Goal: Task Accomplishment & Management: Manage account settings

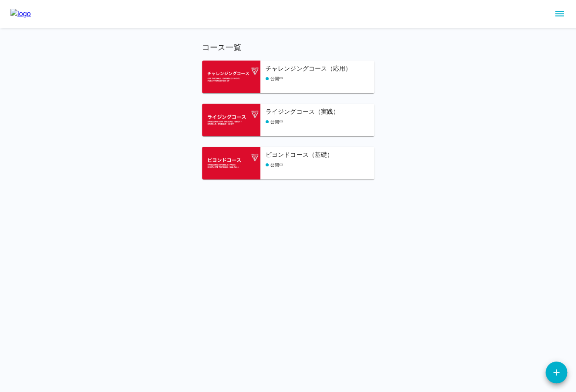
click at [286, 70] on h6 "チャレンジングコース（応用）" at bounding box center [320, 69] width 109 height 10
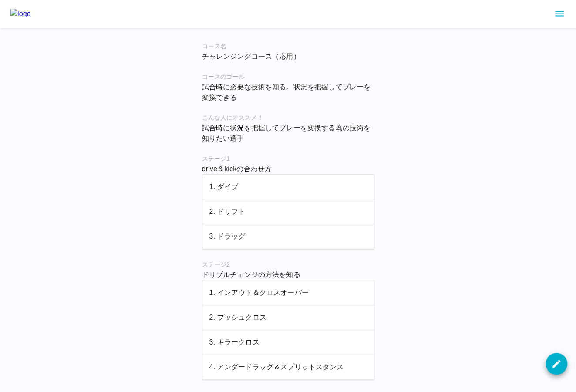
click at [261, 183] on p "1. ダイブ" at bounding box center [288, 187] width 158 height 10
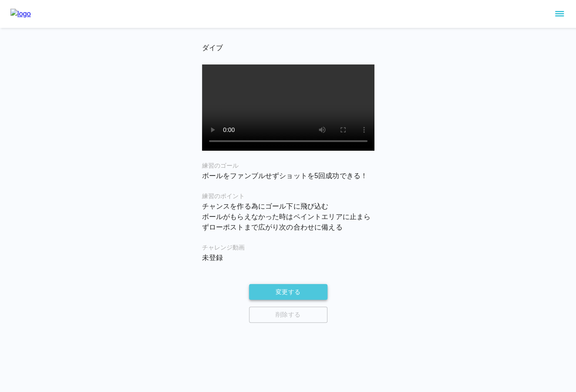
click at [281, 299] on button "変更する" at bounding box center [288, 292] width 78 height 16
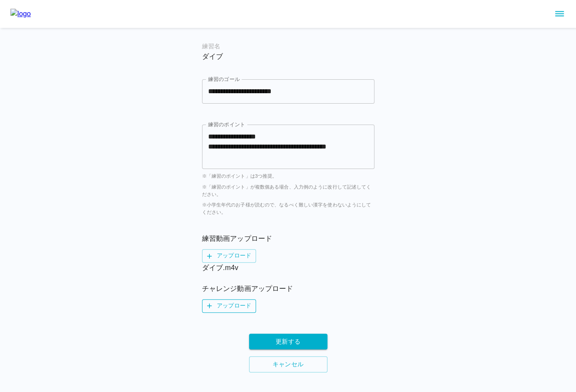
click at [225, 304] on label "アップロード" at bounding box center [229, 305] width 54 height 13
click at [0, 0] on input "アップロード" at bounding box center [0, 0] width 0 height 0
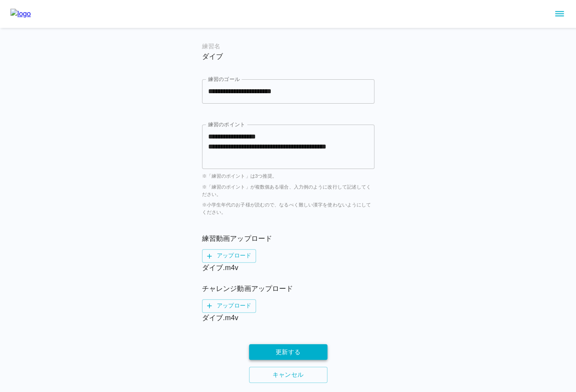
click at [295, 350] on button "更新する" at bounding box center [288, 352] width 78 height 16
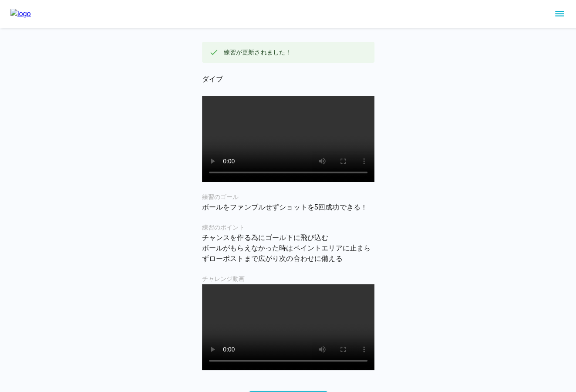
click at [558, 13] on icon "sidemenu" at bounding box center [559, 14] width 10 height 10
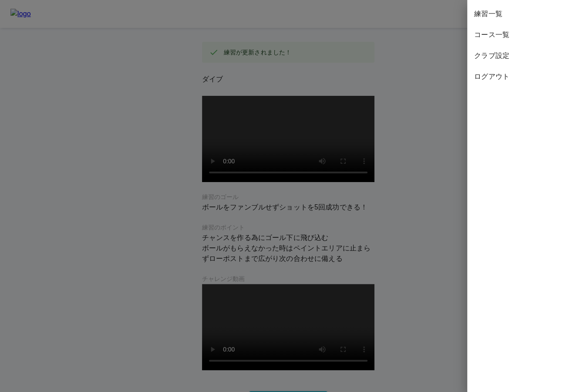
click at [495, 35] on span "コース一覧" at bounding box center [521, 35] width 95 height 10
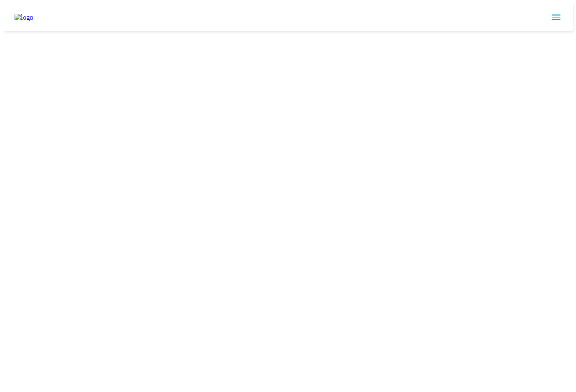
click at [33, 16] on img at bounding box center [23, 17] width 19 height 8
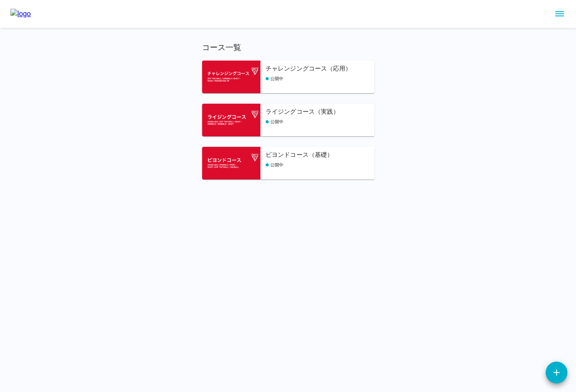
click at [299, 76] on div "公開中" at bounding box center [320, 78] width 109 height 7
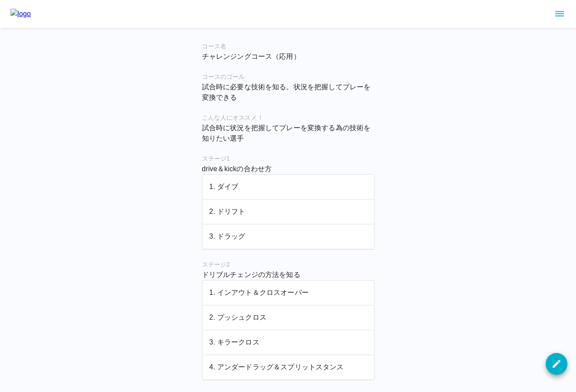
click at [243, 213] on p "2. ドリフト" at bounding box center [288, 211] width 158 height 10
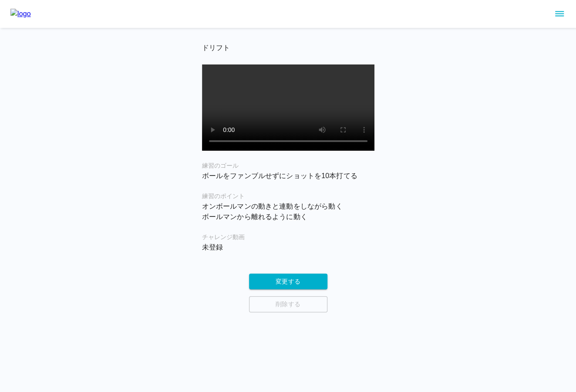
click at [273, 301] on div "変更する 削除する" at bounding box center [288, 292] width 172 height 39
click at [290, 290] on button "変更する" at bounding box center [288, 281] width 78 height 16
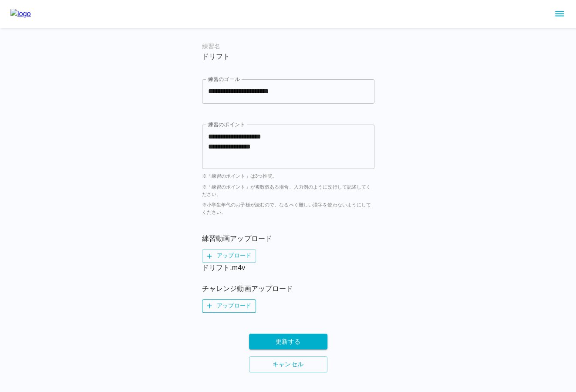
click at [228, 301] on label "アップロード" at bounding box center [229, 305] width 54 height 13
click at [0, 0] on input "アップロード" at bounding box center [0, 0] width 0 height 0
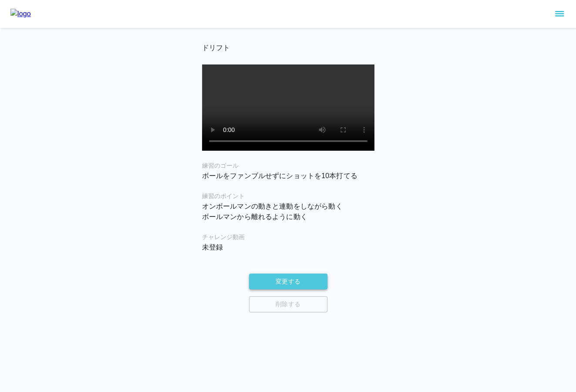
click at [296, 290] on button "変更する" at bounding box center [288, 281] width 78 height 16
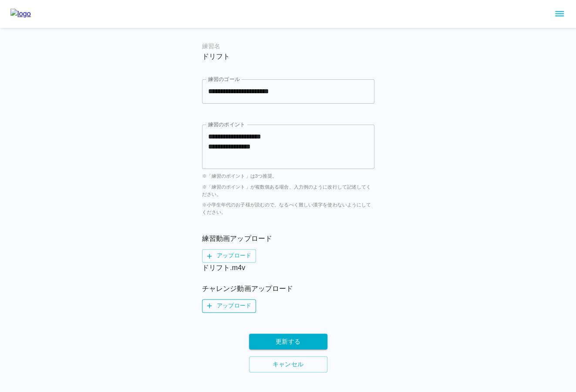
click at [226, 305] on label "アップロード" at bounding box center [229, 305] width 54 height 13
click at [0, 0] on input "アップロード" at bounding box center [0, 0] width 0 height 0
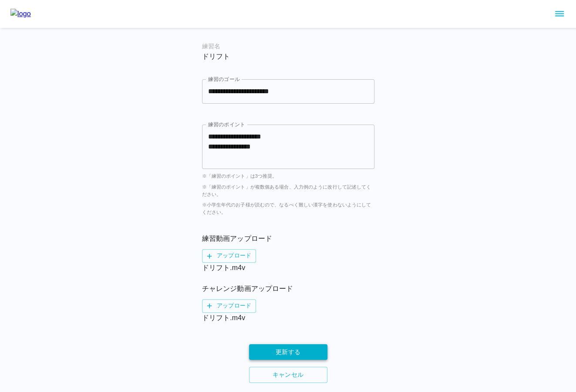
click at [276, 349] on button "更新する" at bounding box center [288, 352] width 78 height 16
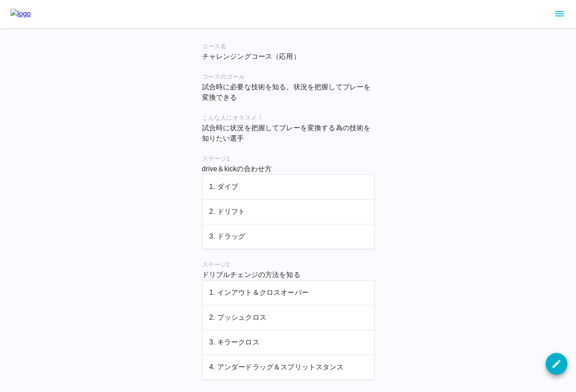
click at [232, 243] on td "3. ドラッグ" at bounding box center [288, 236] width 172 height 25
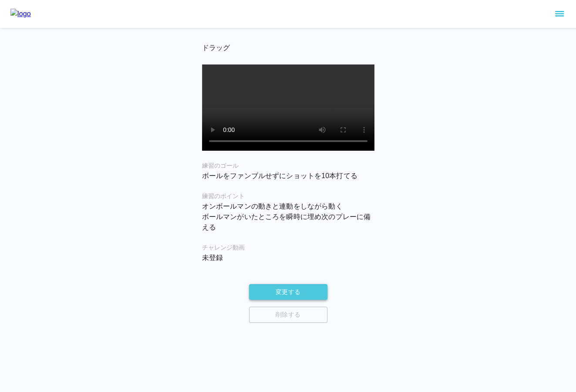
click at [273, 297] on button "変更する" at bounding box center [288, 292] width 78 height 16
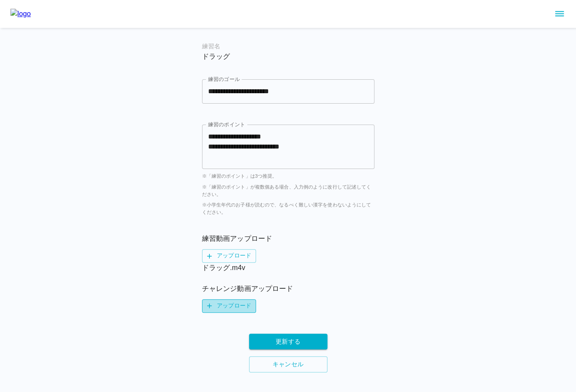
click at [241, 302] on label "アップロード" at bounding box center [229, 305] width 54 height 13
click at [0, 0] on input "アップロード" at bounding box center [0, 0] width 0 height 0
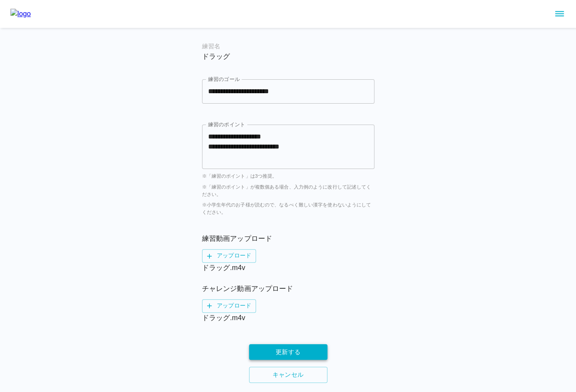
click at [293, 347] on button "更新する" at bounding box center [288, 352] width 78 height 16
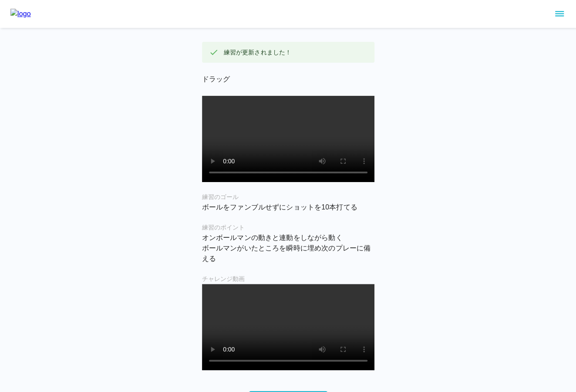
click at [558, 14] on icon "sidemenu" at bounding box center [559, 14] width 10 height 10
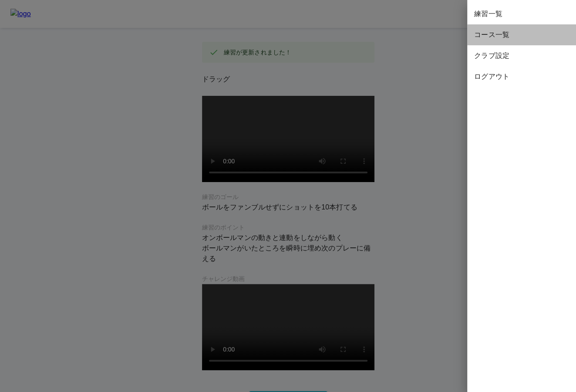
click at [521, 31] on span "コース一覧" at bounding box center [521, 35] width 95 height 10
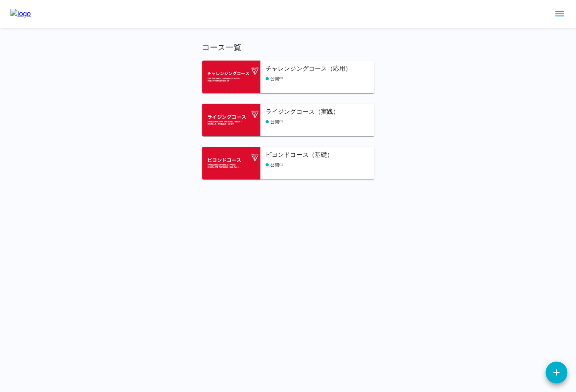
click at [323, 83] on div "チャレンジングコース（応用） 公開中" at bounding box center [320, 78] width 109 height 29
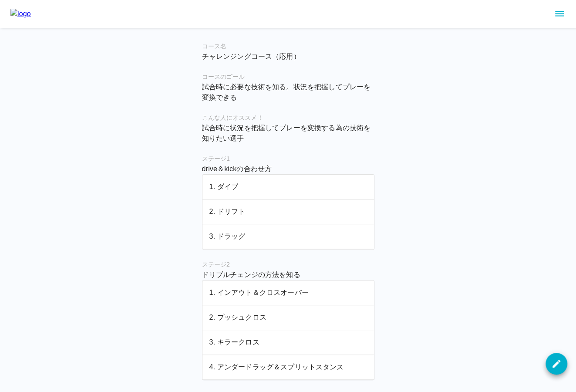
scroll to position [85, 0]
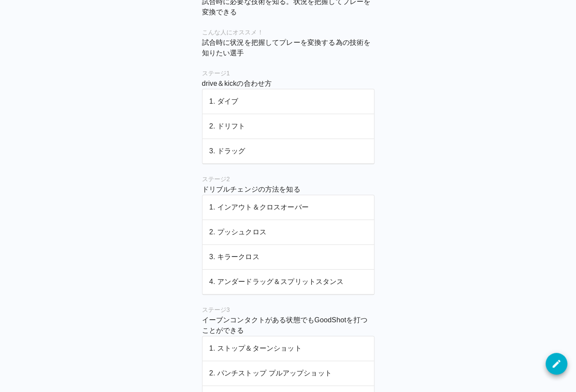
click at [269, 206] on p "1. インアウト＆クロスオーバー" at bounding box center [288, 207] width 158 height 10
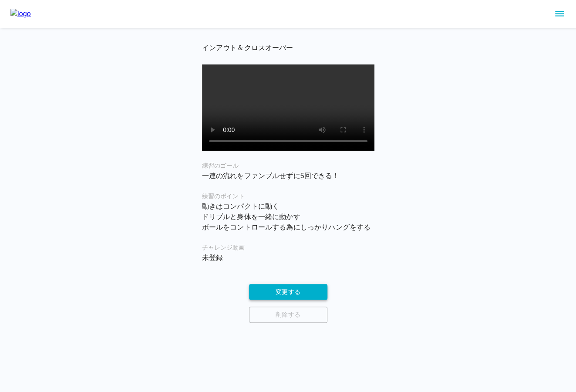
click at [282, 300] on button "変更する" at bounding box center [288, 292] width 78 height 16
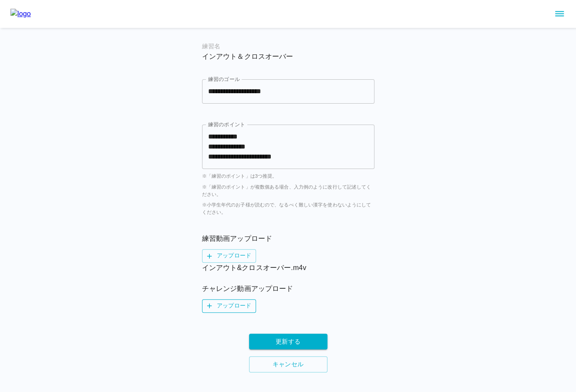
click at [236, 305] on label "アップロード" at bounding box center [229, 305] width 54 height 13
click at [0, 0] on input "アップロード" at bounding box center [0, 0] width 0 height 0
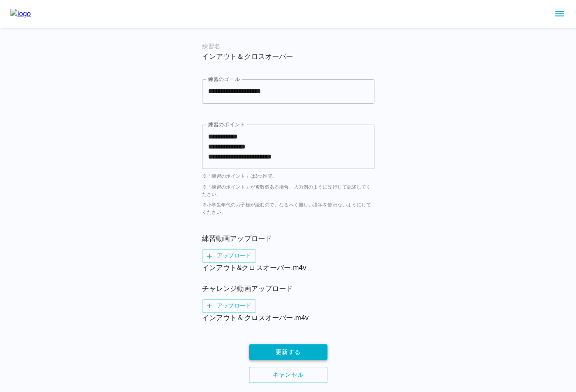
click at [286, 347] on button "更新する" at bounding box center [288, 352] width 78 height 16
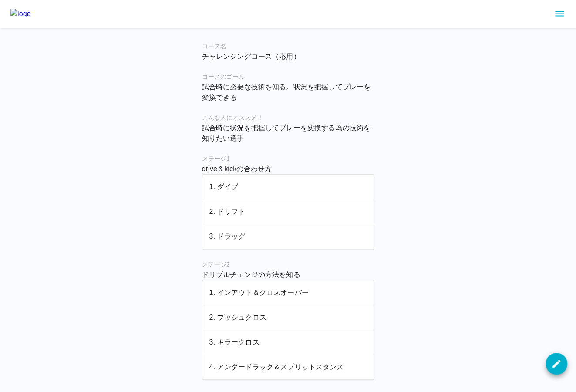
click at [244, 317] on p "2. プッシュクロス" at bounding box center [288, 317] width 158 height 10
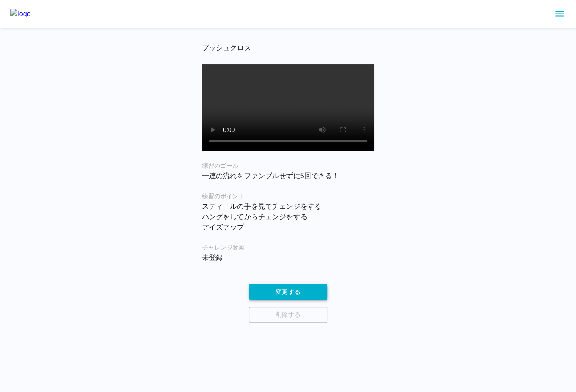
click at [268, 299] on button "変更する" at bounding box center [288, 292] width 78 height 16
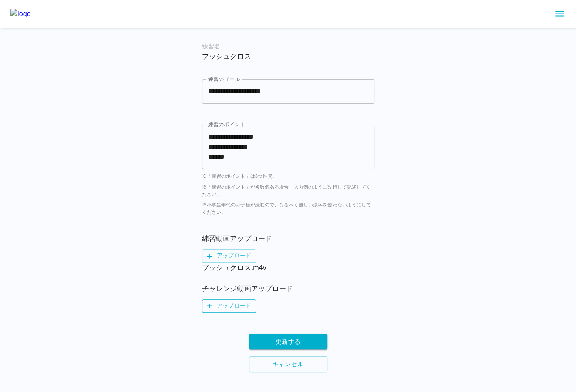
click at [227, 304] on label "アップロード" at bounding box center [229, 305] width 54 height 13
click at [0, 0] on input "アップロード" at bounding box center [0, 0] width 0 height 0
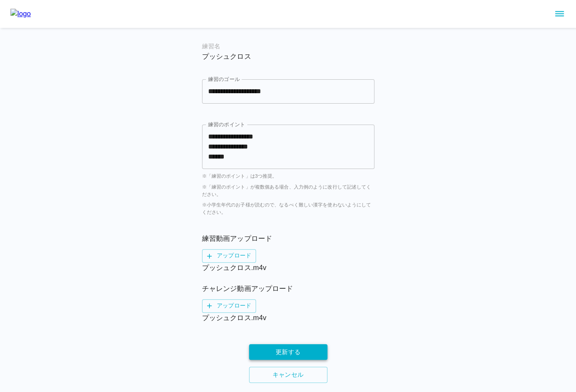
click at [303, 352] on button "更新する" at bounding box center [288, 352] width 78 height 16
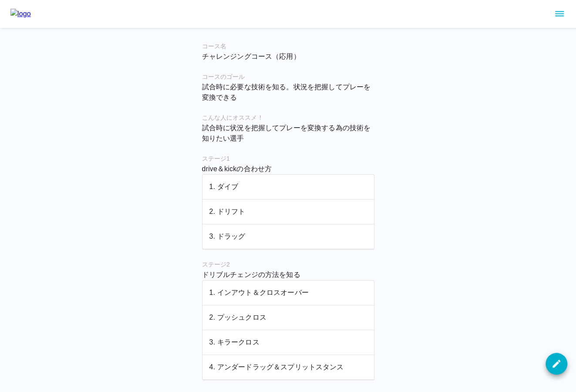
click at [240, 342] on p "3. キラークロス" at bounding box center [288, 342] width 158 height 10
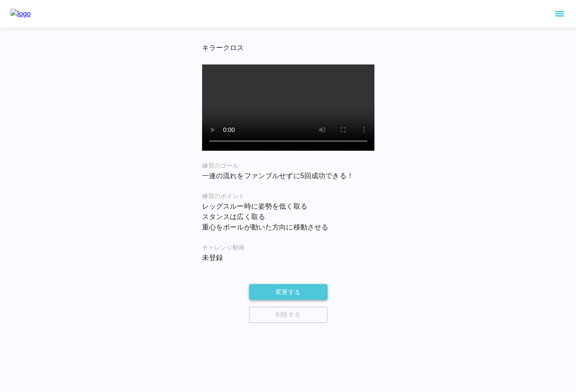
click at [273, 297] on button "変更する" at bounding box center [288, 292] width 78 height 16
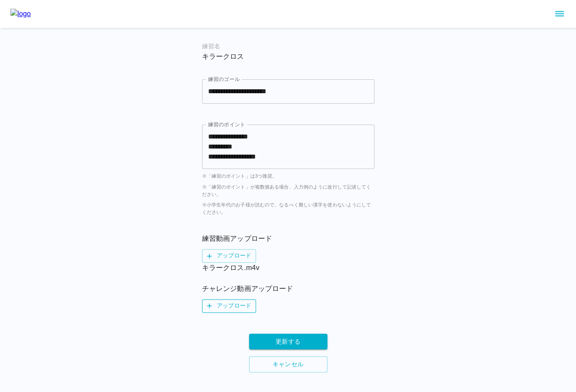
click at [232, 307] on label "アップロード" at bounding box center [229, 305] width 54 height 13
click at [0, 0] on input "アップロード" at bounding box center [0, 0] width 0 height 0
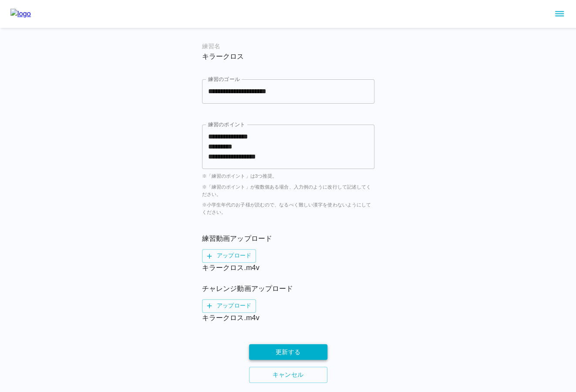
click at [282, 347] on button "更新する" at bounding box center [288, 352] width 78 height 16
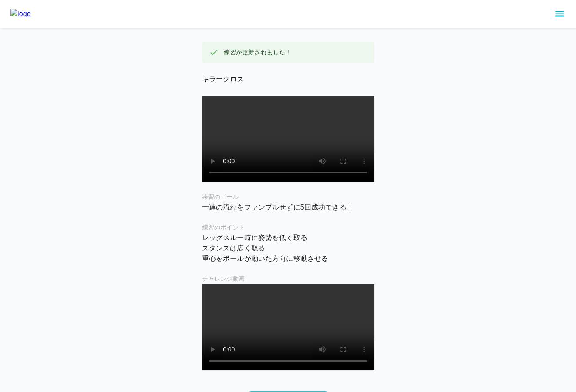
scroll to position [80, 0]
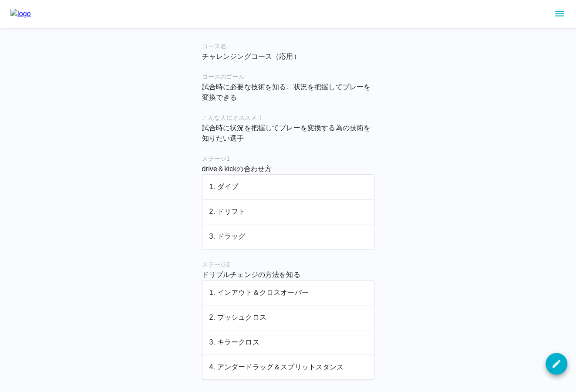
click at [237, 364] on p "4. アンダードラッグ＆スプリットスタンス" at bounding box center [288, 367] width 158 height 10
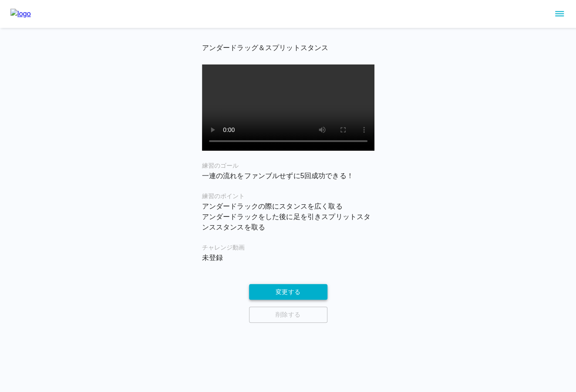
click at [277, 300] on button "変更する" at bounding box center [288, 292] width 78 height 16
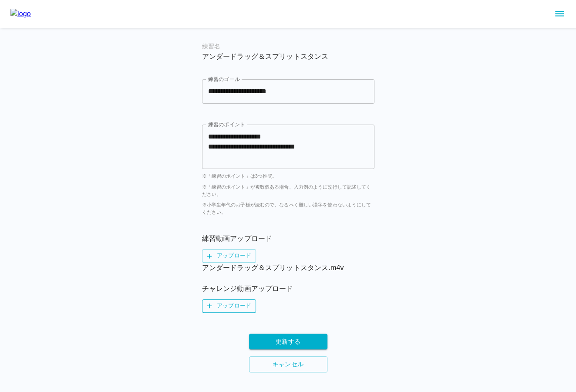
click at [230, 306] on label "アップロード" at bounding box center [229, 305] width 54 height 13
click at [0, 0] on input "アップロード" at bounding box center [0, 0] width 0 height 0
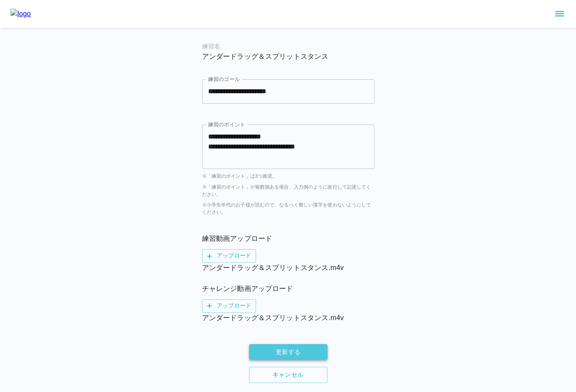
click at [286, 351] on button "更新する" at bounding box center [288, 352] width 78 height 16
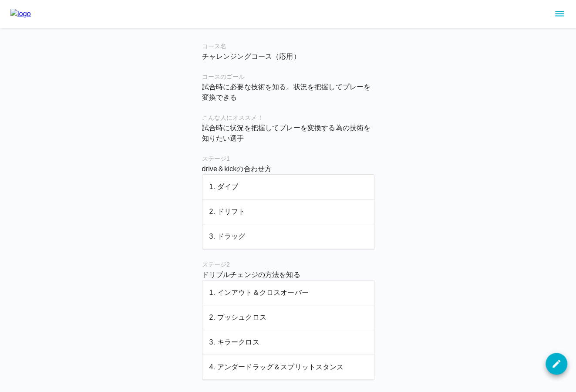
scroll to position [162, 0]
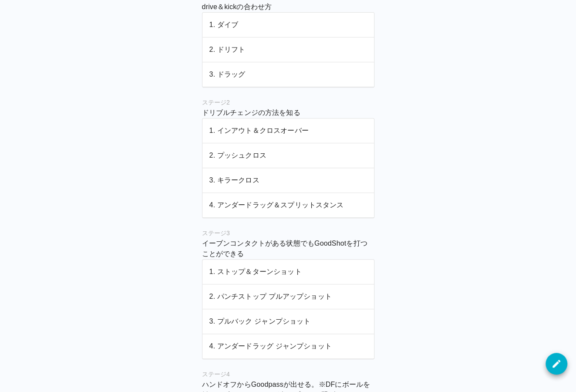
click at [244, 269] on p "1. ストップ＆ターンショット" at bounding box center [288, 271] width 158 height 10
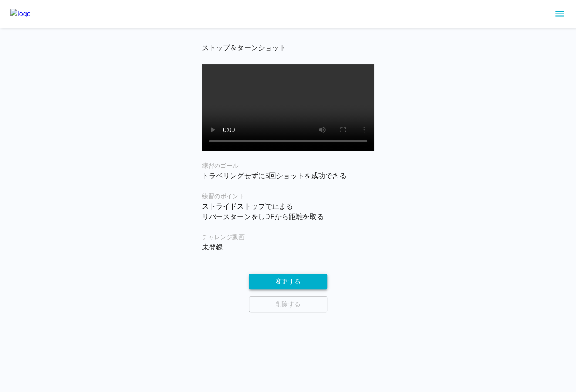
click at [283, 273] on button "変更する" at bounding box center [288, 281] width 78 height 16
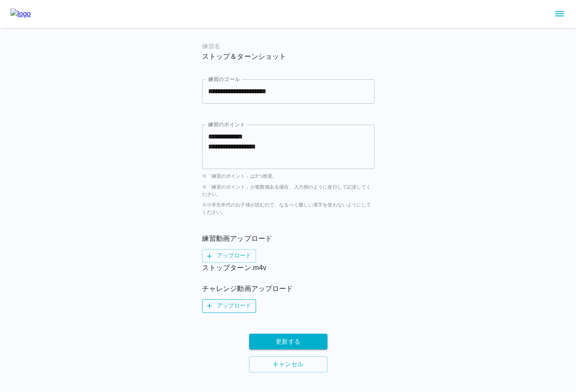
click at [222, 304] on label "アップロード" at bounding box center [229, 305] width 54 height 13
click at [0, 0] on input "アップロード" at bounding box center [0, 0] width 0 height 0
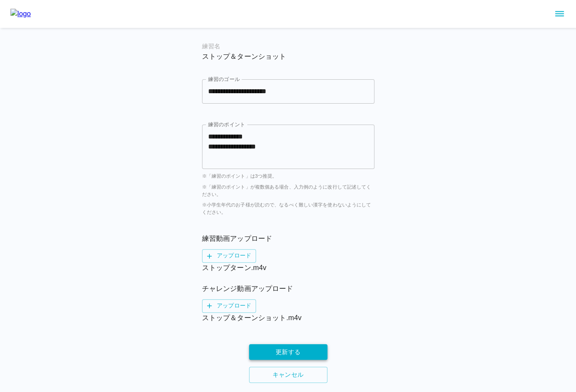
click at [308, 352] on button "更新する" at bounding box center [288, 352] width 78 height 16
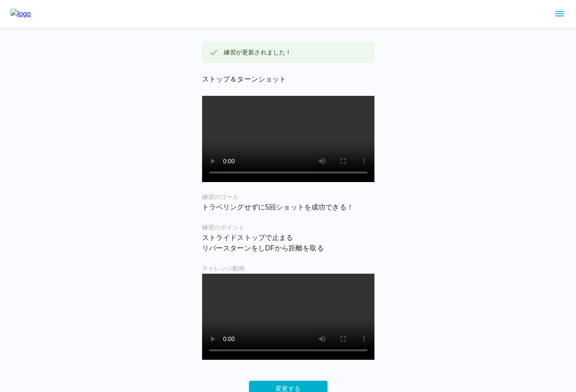
click at [165, 155] on div "練習が更新されました！ ストップ＆ターンショット 練習のゴール トラベリングせずに5回ショットを成功できる！ 練習のポイント ストライドストップで止まる リバ…" at bounding box center [288, 209] width 576 height 419
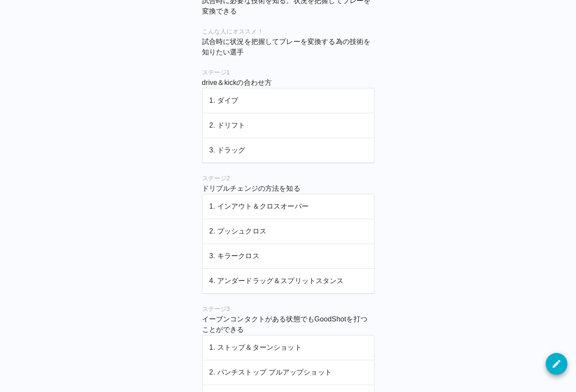
scroll to position [171, 0]
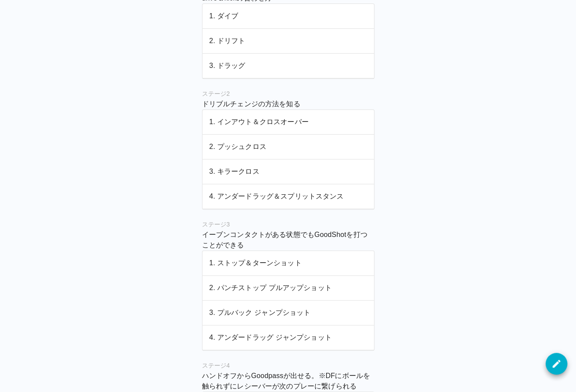
click at [234, 283] on p "2. パンチストップ プルアップショット" at bounding box center [288, 288] width 158 height 10
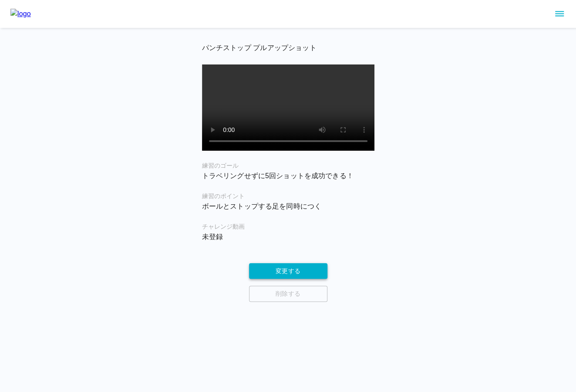
click at [271, 279] on button "変更する" at bounding box center [288, 271] width 78 height 16
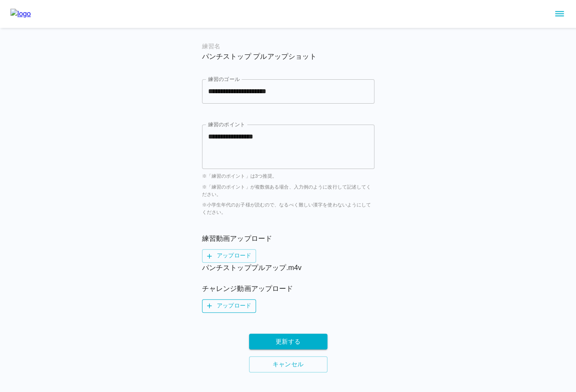
click at [239, 306] on label "アップロード" at bounding box center [229, 305] width 54 height 13
click at [0, 0] on input "アップロード" at bounding box center [0, 0] width 0 height 0
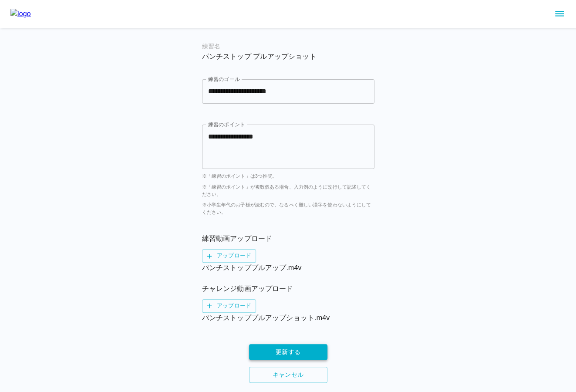
click at [281, 346] on button "更新する" at bounding box center [288, 352] width 78 height 16
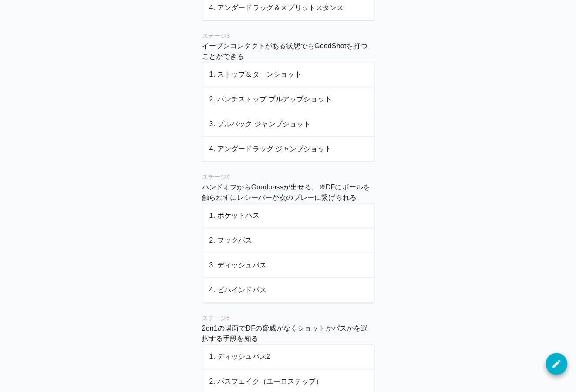
scroll to position [350, 0]
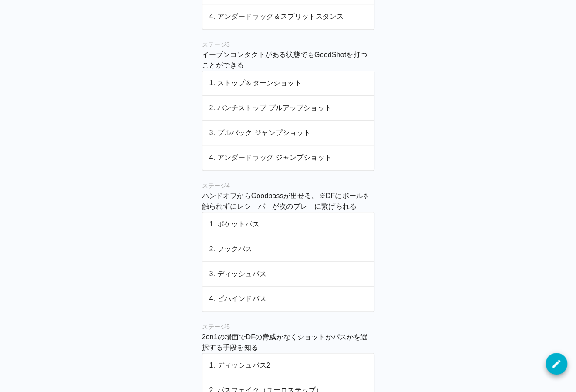
click at [249, 133] on p "3. プルバック ジャンプショット" at bounding box center [288, 133] width 158 height 10
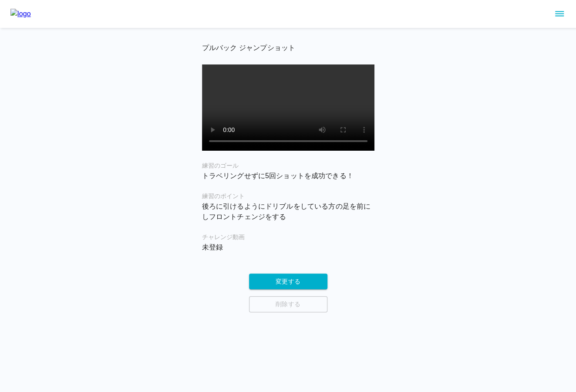
click at [278, 253] on div "チャレンジ動画 未登録" at bounding box center [288, 242] width 172 height 20
click at [278, 286] on button "変更する" at bounding box center [288, 281] width 78 height 16
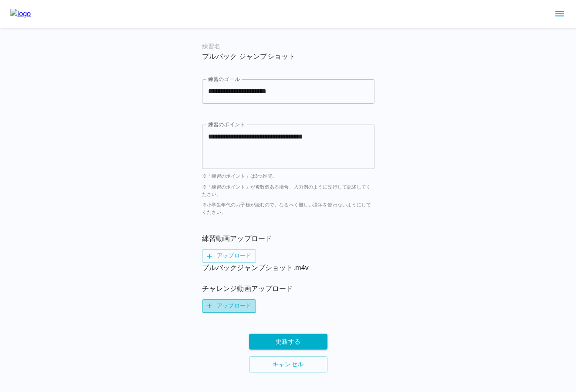
click at [224, 311] on label "アップロード" at bounding box center [229, 305] width 54 height 13
click at [0, 0] on input "アップロード" at bounding box center [0, 0] width 0 height 0
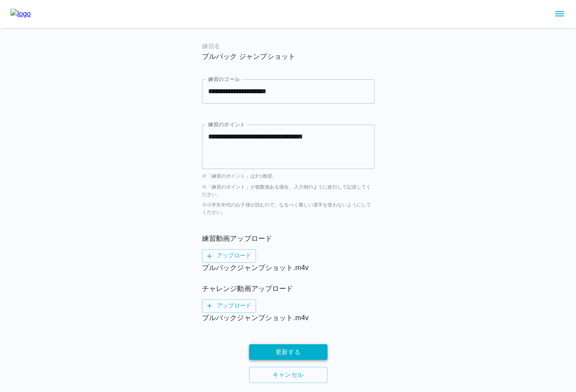
click at [284, 350] on button "更新する" at bounding box center [288, 352] width 78 height 16
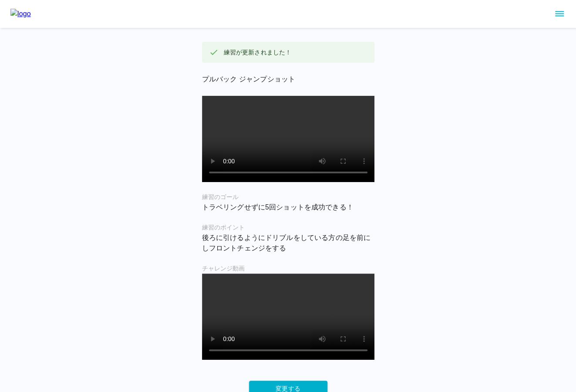
click at [130, 211] on div "練習が更新されました！ プルバック ジャンプショット 練習のゴール トラベリングせずに5回ショットを成功できる！ 練習のポイント 後ろに引けるようにドリブルを…" at bounding box center [288, 209] width 576 height 419
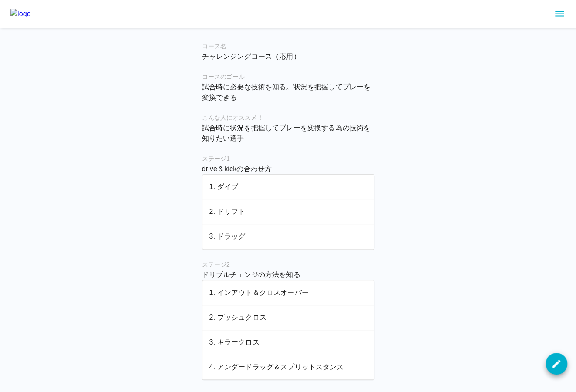
scroll to position [237, 0]
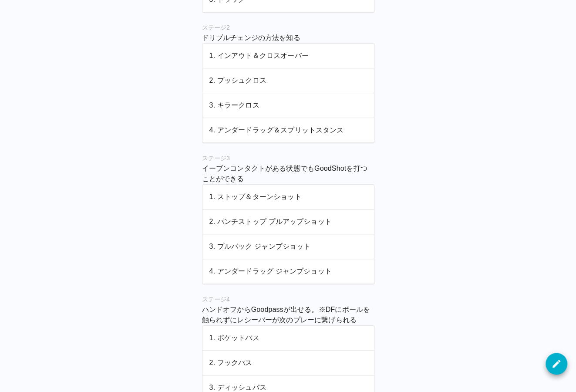
click at [252, 266] on p "4. アンダードラッグ ジャンプショット" at bounding box center [288, 271] width 158 height 10
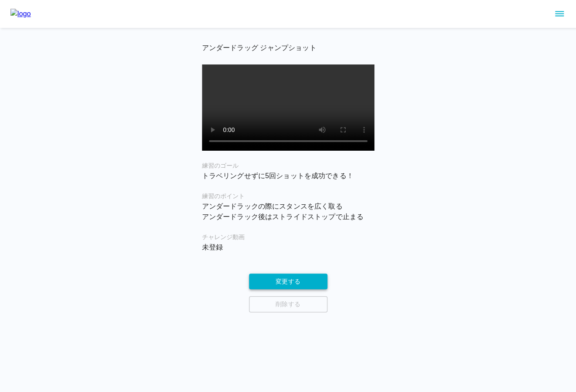
click at [274, 290] on button "変更する" at bounding box center [288, 281] width 78 height 16
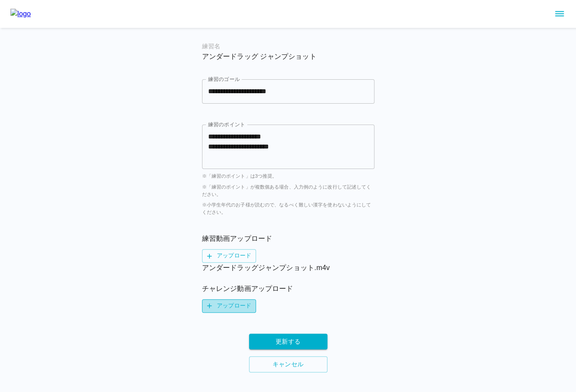
click at [229, 306] on label "アップロード" at bounding box center [229, 305] width 54 height 13
click at [0, 0] on input "アップロード" at bounding box center [0, 0] width 0 height 0
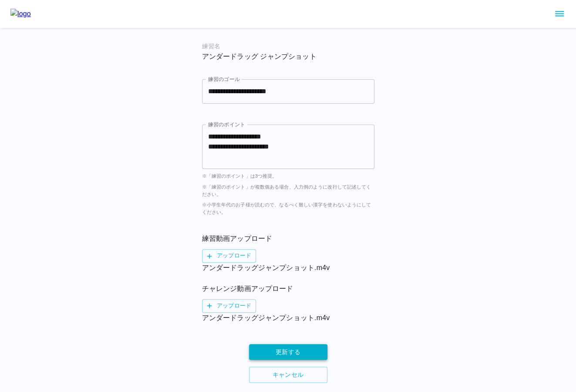
click at [290, 349] on button "更新する" at bounding box center [288, 352] width 78 height 16
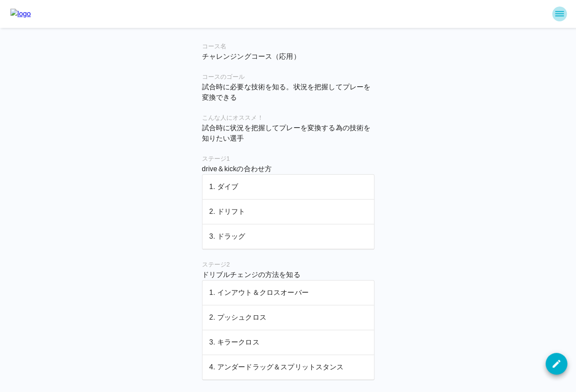
click at [557, 14] on icon "sidemenu" at bounding box center [559, 14] width 10 height 10
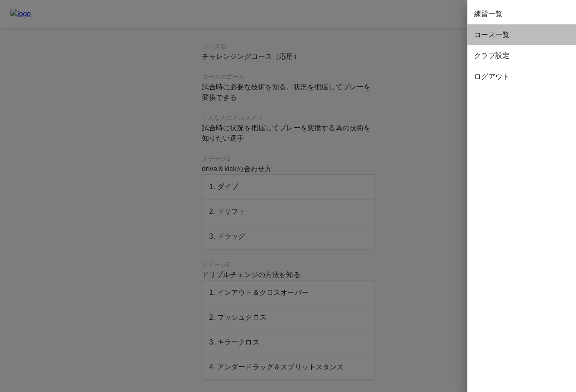
click at [510, 30] on span "コース一覧" at bounding box center [521, 35] width 95 height 10
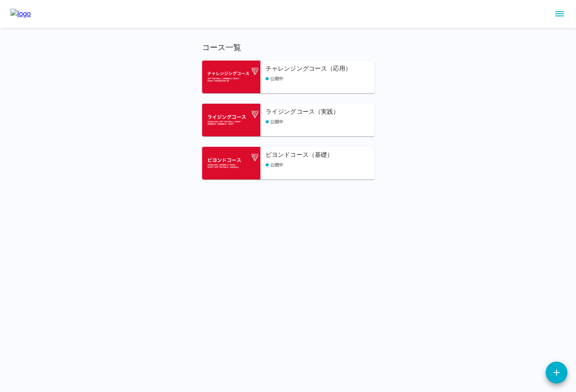
click at [285, 119] on div "公開中" at bounding box center [320, 121] width 109 height 7
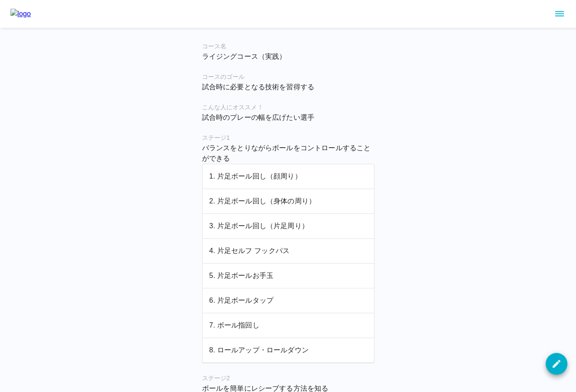
scroll to position [174, 0]
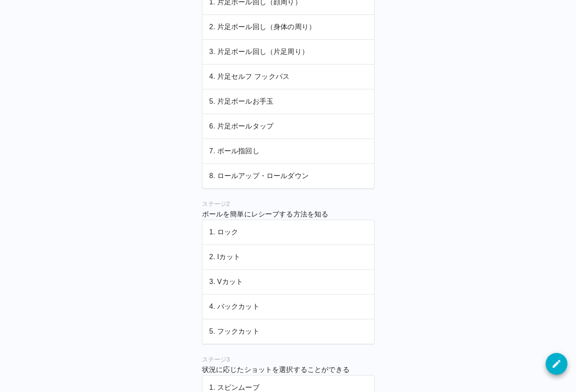
click at [231, 227] on p "1. ロック" at bounding box center [288, 232] width 158 height 10
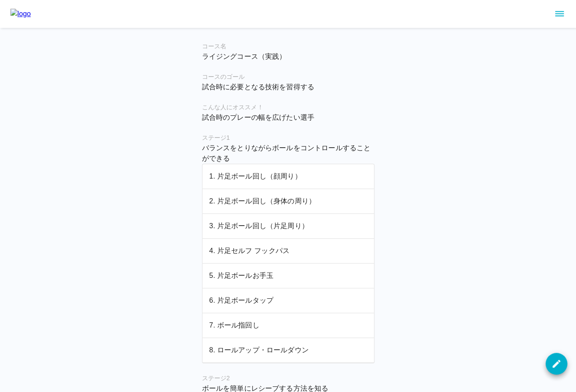
click at [249, 201] on p "2. 片足ボール回し（身体の周り）" at bounding box center [288, 201] width 158 height 10
click at [246, 293] on td "6. 片足ボールタップ" at bounding box center [288, 300] width 172 height 25
